Goal: Check status: Check status

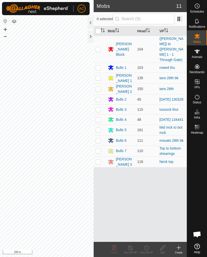
click at [90, 37] on div at bounding box center [91, 37] width 6 height 12
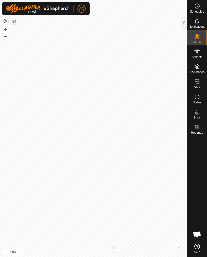
click at [200, 98] on icon at bounding box center [197, 97] width 6 height 6
click at [197, 102] on span "Status" at bounding box center [197, 102] width 9 height 3
click at [183, 21] on div at bounding box center [184, 23] width 6 height 12
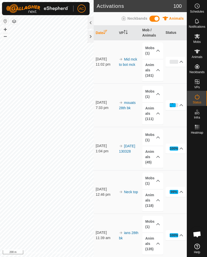
click at [173, 61] on div "0%" at bounding box center [174, 62] width 9 height 4
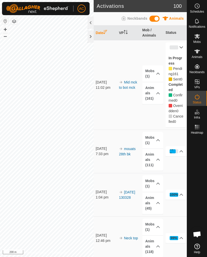
click at [181, 46] on icon at bounding box center [181, 47] width 4 height 4
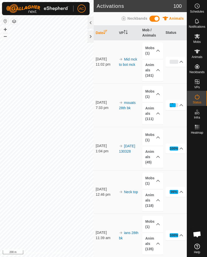
click at [88, 39] on div at bounding box center [91, 37] width 6 height 12
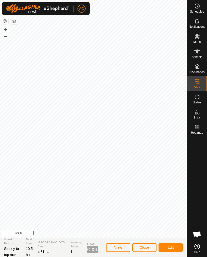
click at [147, 247] on span "Close" at bounding box center [145, 248] width 10 height 4
click at [121, 248] on span "View" at bounding box center [118, 248] width 8 height 4
click at [146, 250] on button "Close" at bounding box center [144, 248] width 24 height 9
click at [145, 246] on span "Close" at bounding box center [145, 248] width 10 height 4
click at [143, 250] on button "Close" at bounding box center [144, 248] width 24 height 9
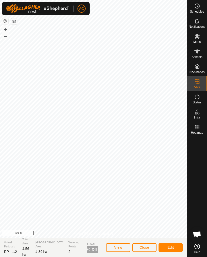
click at [145, 250] on button "Close" at bounding box center [144, 248] width 24 height 9
click at [142, 249] on span "Close" at bounding box center [145, 248] width 10 height 4
click at [146, 248] on span "Close" at bounding box center [145, 248] width 10 height 4
click at [144, 248] on span "Close" at bounding box center [145, 248] width 10 height 4
